Goal: Check status: Check status

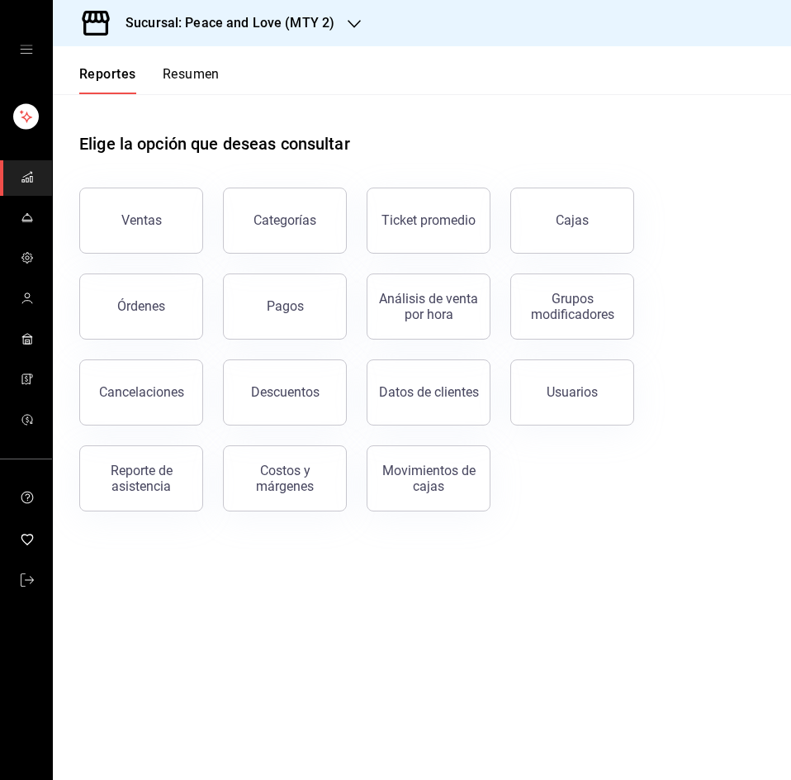
click at [305, 24] on h3 "Sucursal: Peace and Love (MTY 2)" at bounding box center [223, 23] width 222 height 20
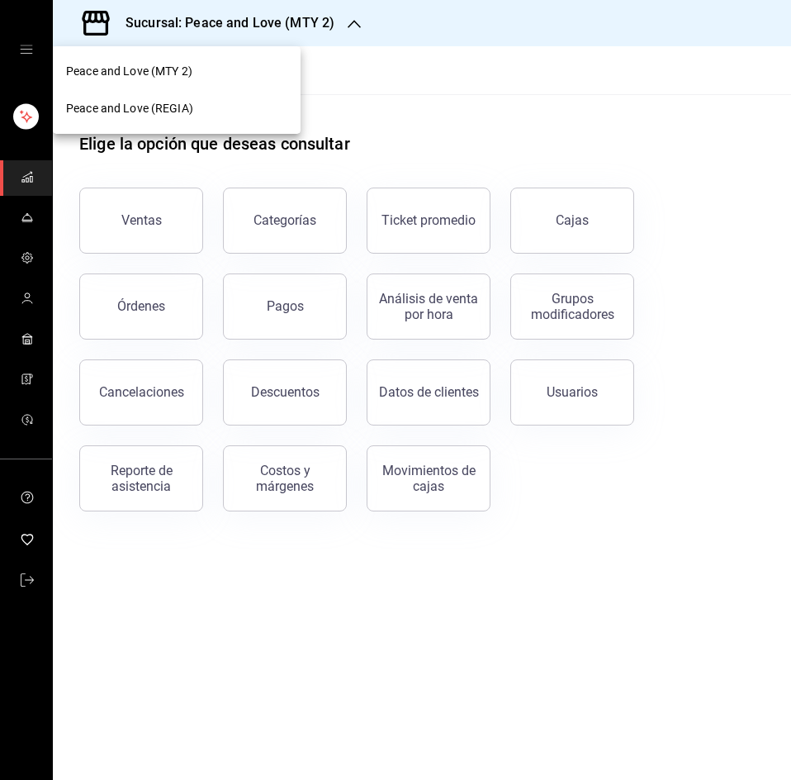
click at [175, 121] on div "Peace and Love (REGIA)" at bounding box center [177, 108] width 248 height 37
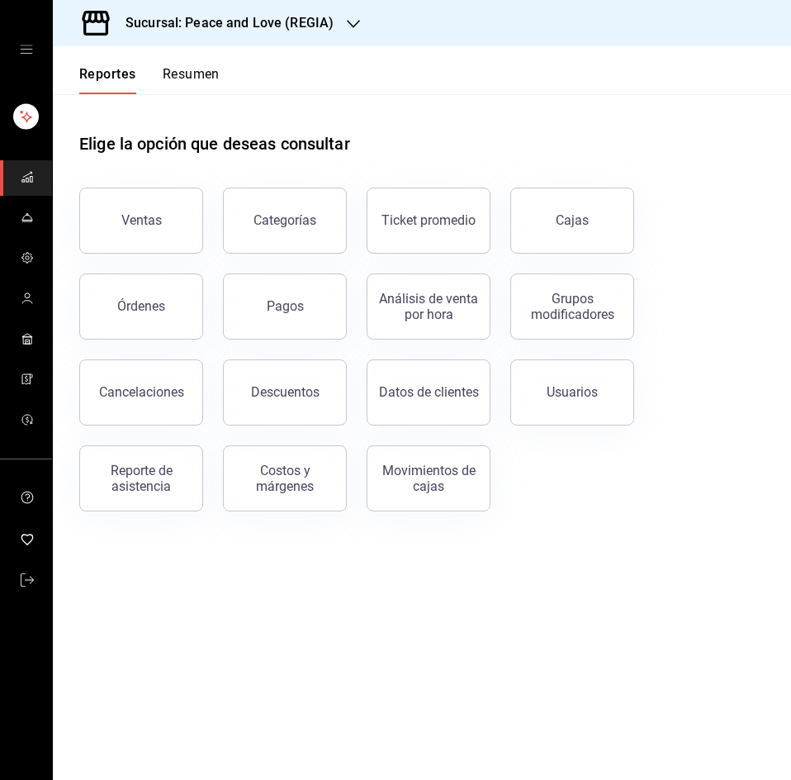
click at [201, 70] on button "Resumen" at bounding box center [191, 80] width 57 height 28
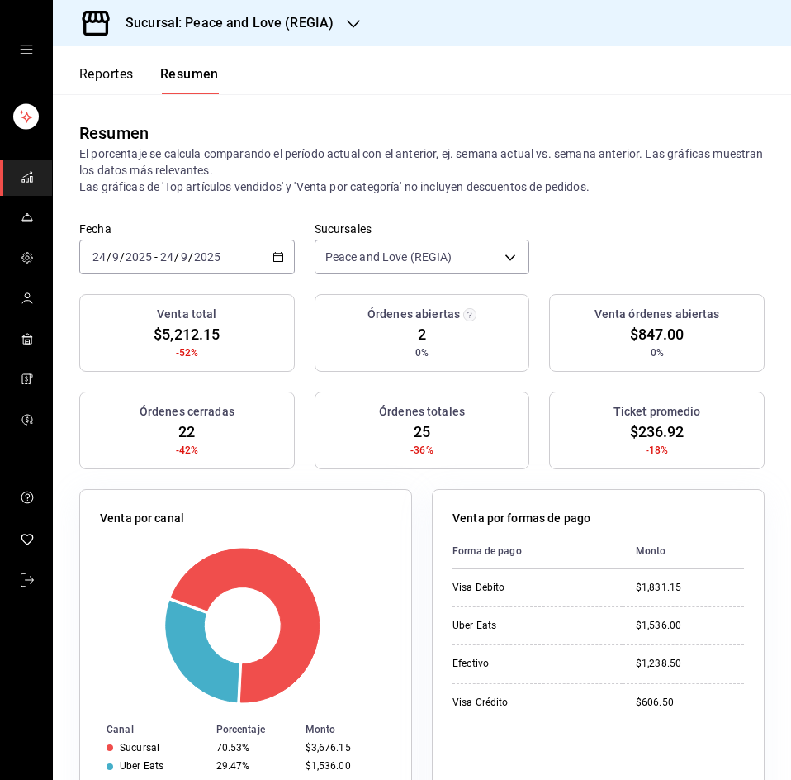
click at [269, 250] on div "[DATE] [DATE] - [DATE] [DATE]" at bounding box center [187, 257] width 216 height 35
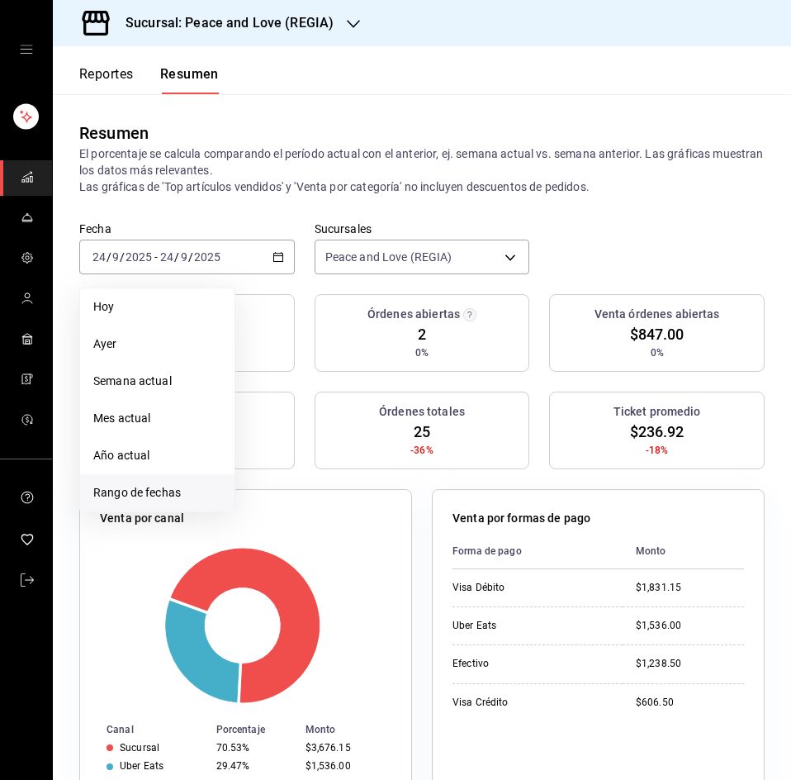
click at [124, 483] on li "Rango de fechas" at bounding box center [157, 492] width 154 height 37
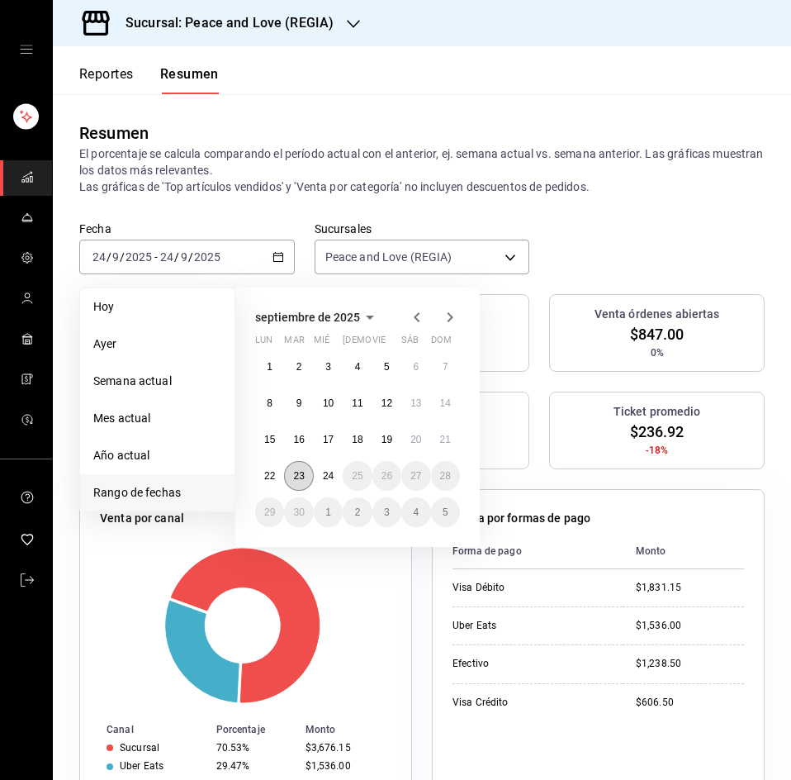
click at [301, 479] on abbr "23" at bounding box center [298, 476] width 11 height 12
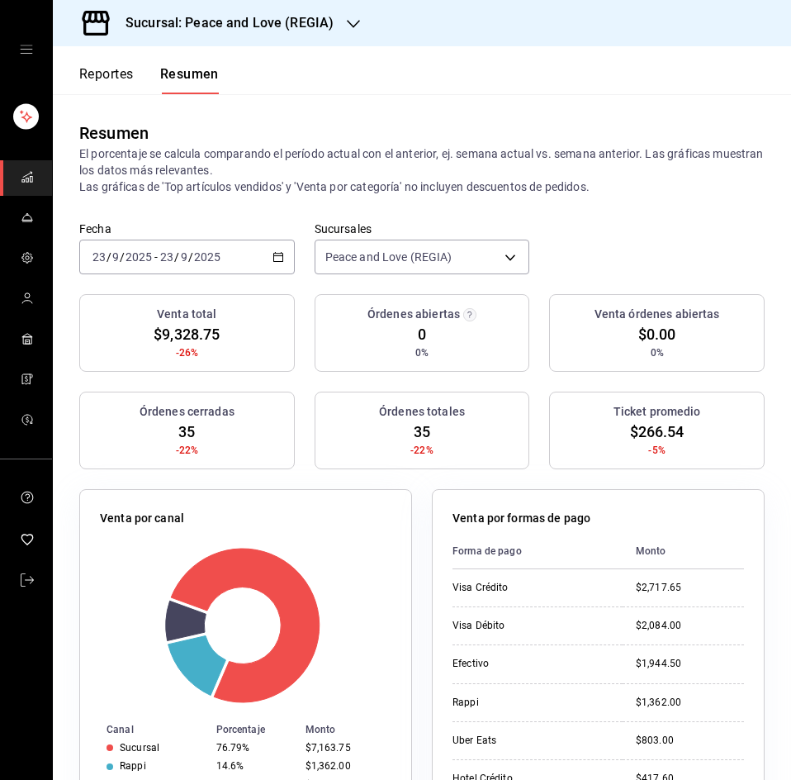
click at [559, 433] on div "Ticket promedio $266.54 -5%" at bounding box center [657, 430] width 216 height 78
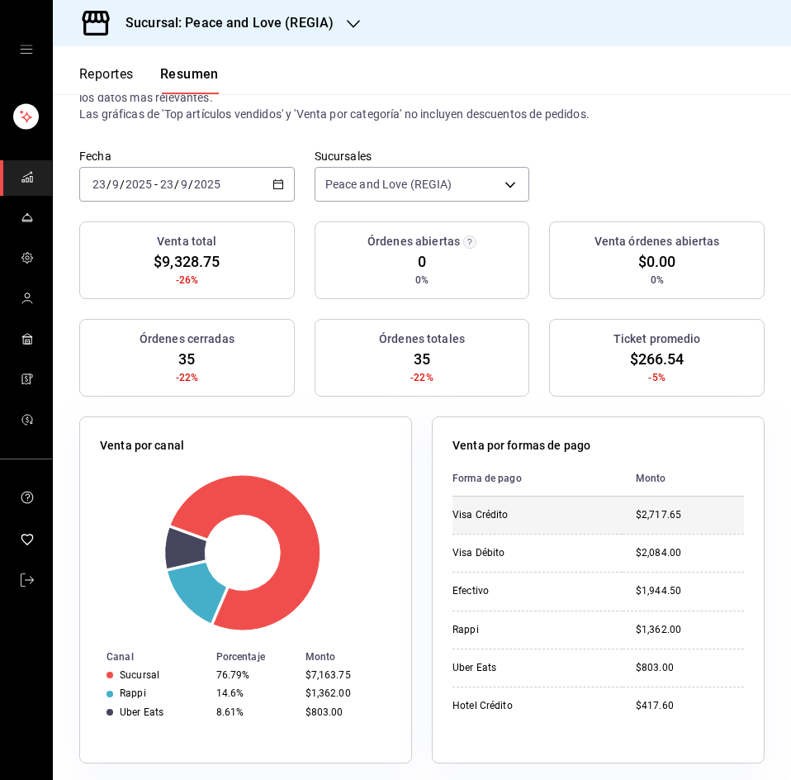
scroll to position [165, 0]
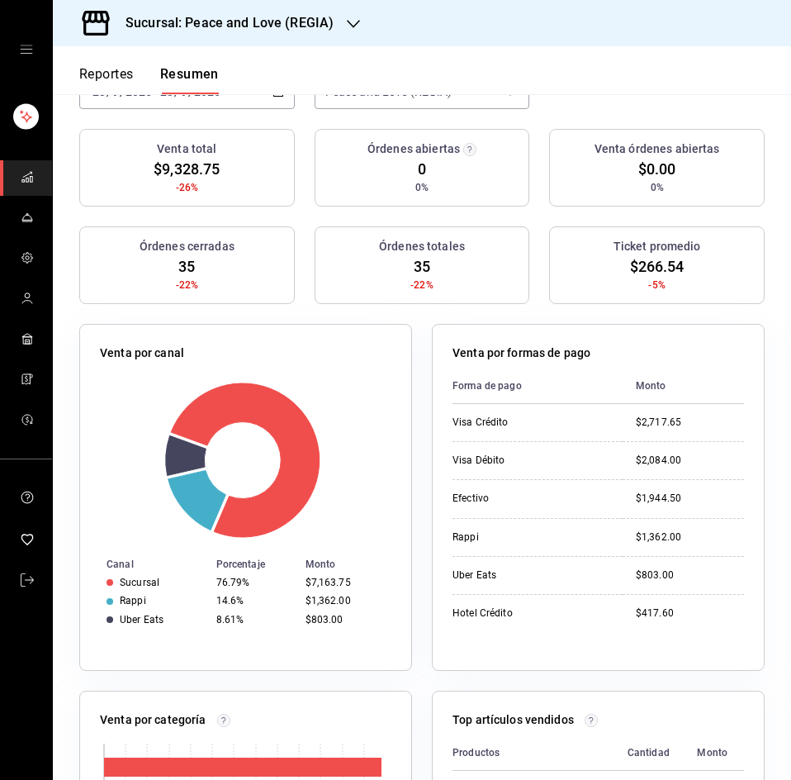
click at [250, 29] on h3 "Sucursal: Peace and Love (REGIA)" at bounding box center [222, 23] width 221 height 20
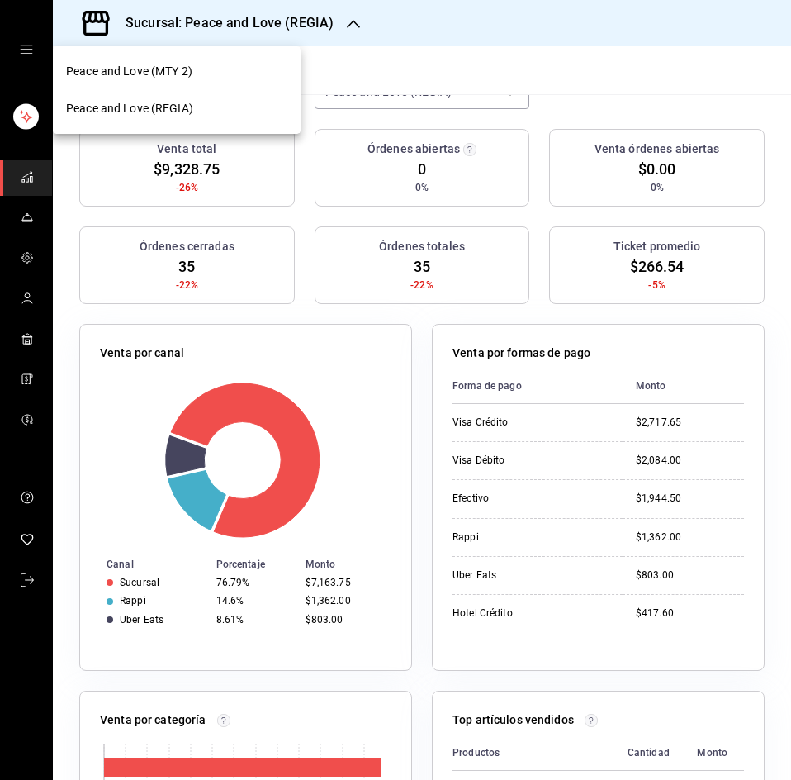
click at [217, 69] on div "Peace and Love (MTY 2)" at bounding box center [176, 71] width 221 height 17
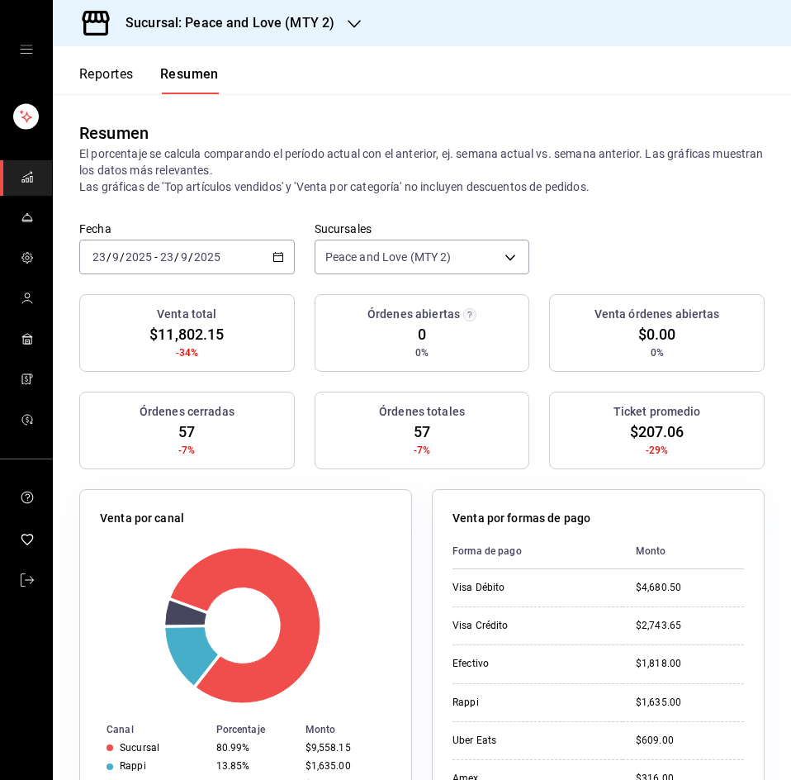
click at [572, 454] on div "Ticket promedio $207.06 -29%" at bounding box center [657, 430] width 216 height 78
